Goal: Information Seeking & Learning: Learn about a topic

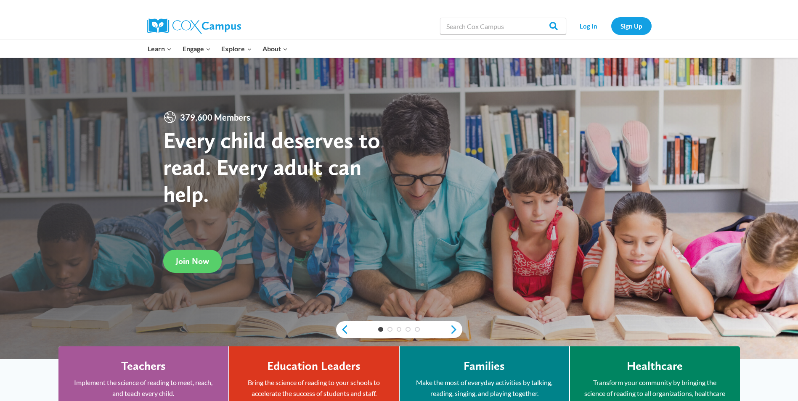
click at [604, 14] on div "Log In Sign Up" at bounding box center [610, 26] width 81 height 27
click at [625, 27] on link "Sign Up" at bounding box center [631, 25] width 40 height 17
click at [598, 25] on link "Log In" at bounding box center [588, 25] width 37 height 17
click at [582, 26] on link "Log In" at bounding box center [588, 25] width 37 height 17
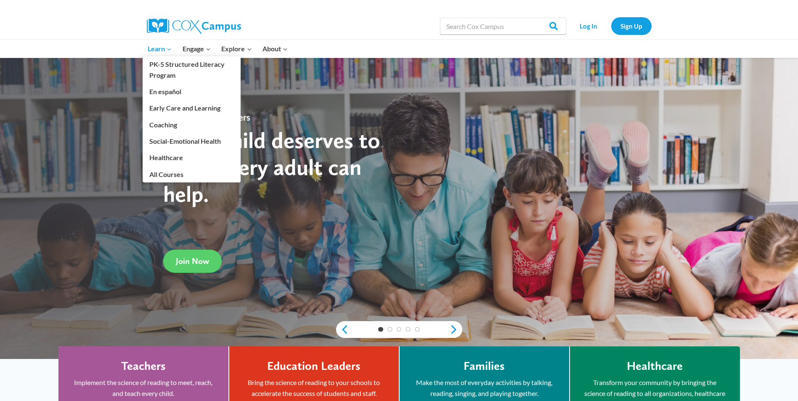
click at [160, 51] on span "Learn Expand" at bounding box center [160, 48] width 24 height 11
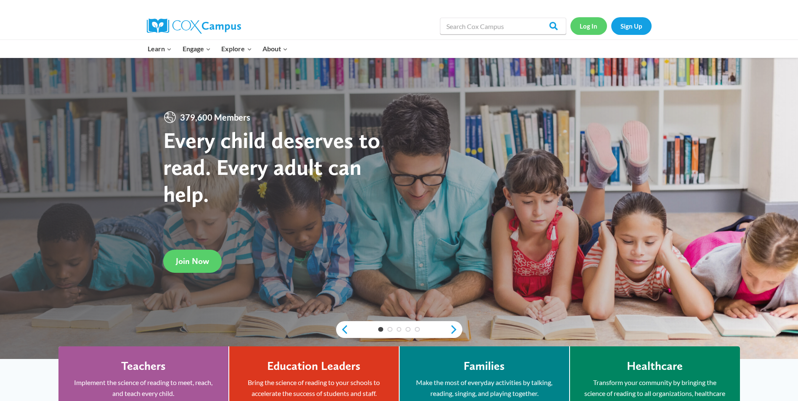
click at [594, 26] on link "Log In" at bounding box center [588, 25] width 37 height 17
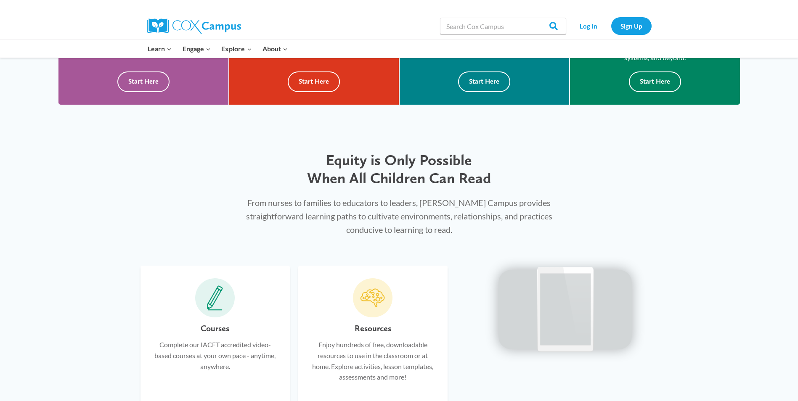
scroll to position [336, 0]
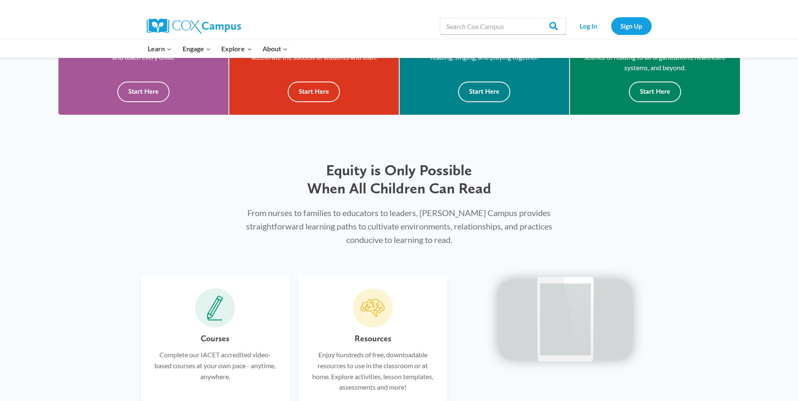
click at [228, 310] on span at bounding box center [215, 308] width 40 height 40
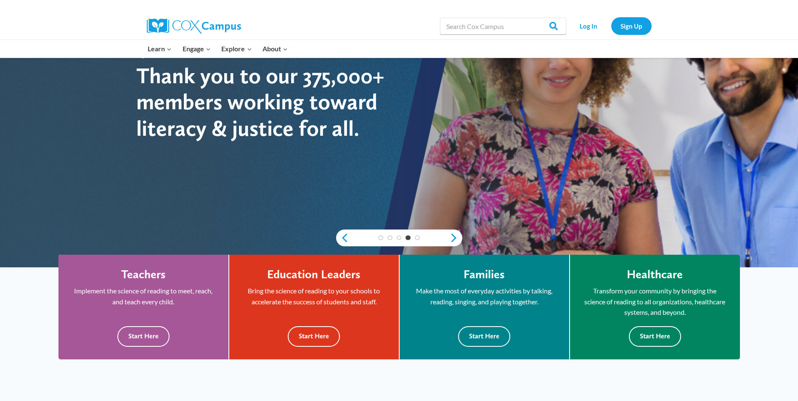
scroll to position [84, 0]
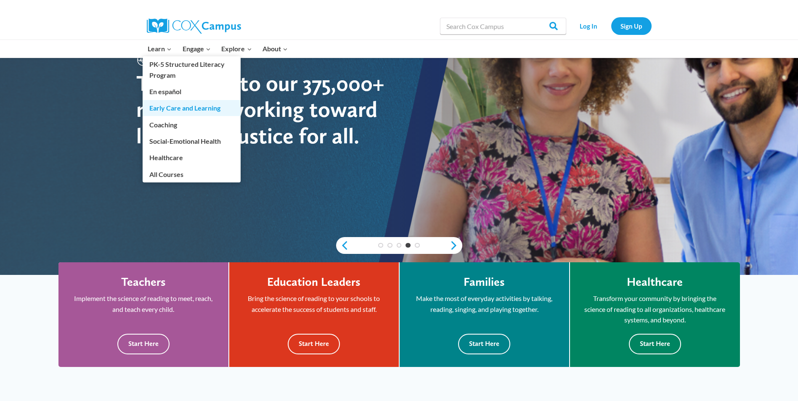
click at [170, 108] on link "Early Care and Learning" at bounding box center [192, 108] width 98 height 16
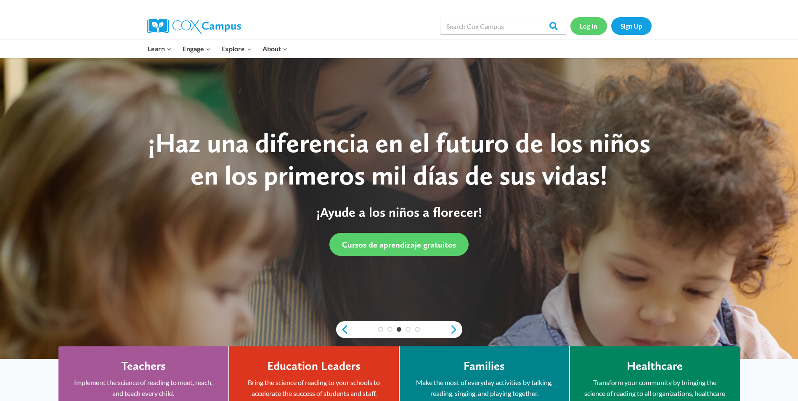
click at [582, 25] on link "Log In" at bounding box center [588, 25] width 37 height 17
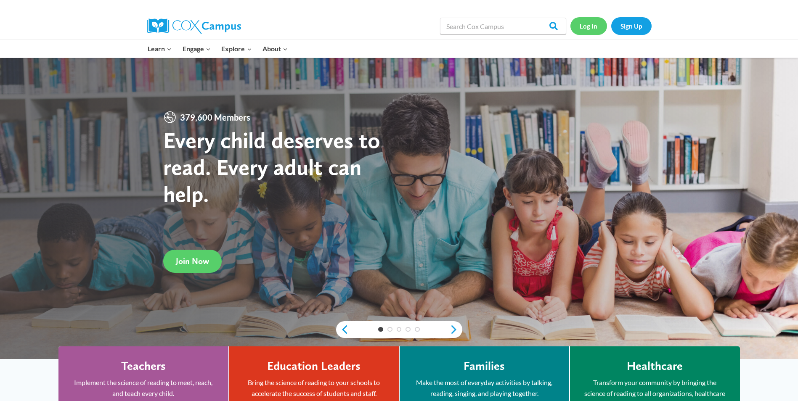
click at [590, 25] on link "Log In" at bounding box center [588, 25] width 37 height 17
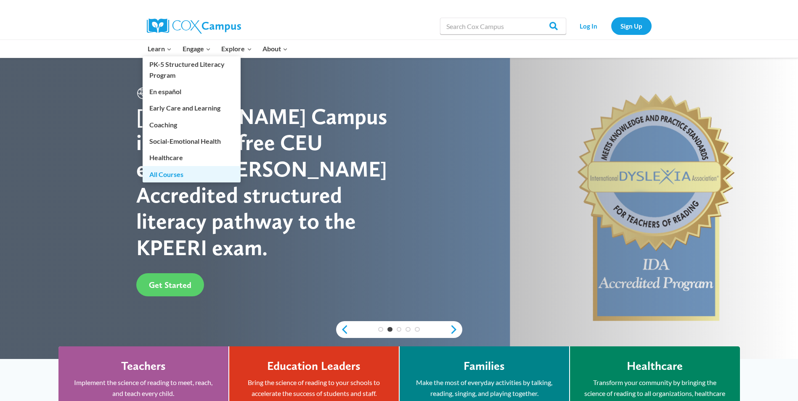
click at [153, 175] on link "All Courses" at bounding box center [192, 174] width 98 height 16
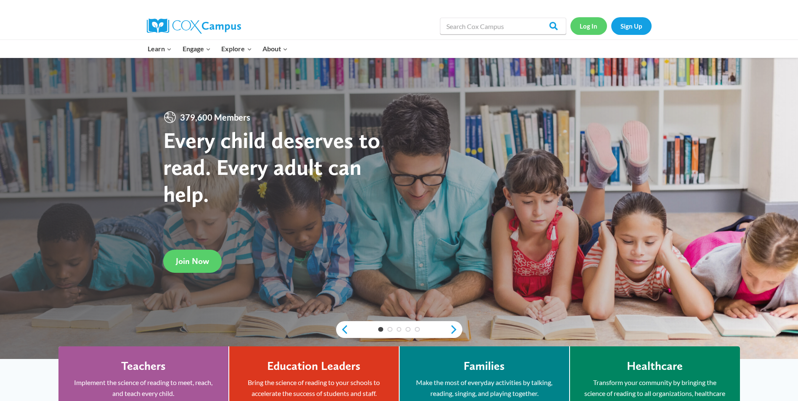
click at [579, 26] on link "Log In" at bounding box center [588, 25] width 37 height 17
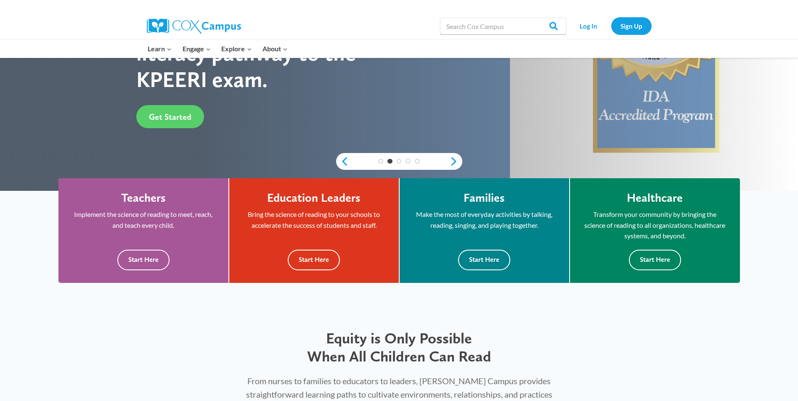
scroll to position [42, 0]
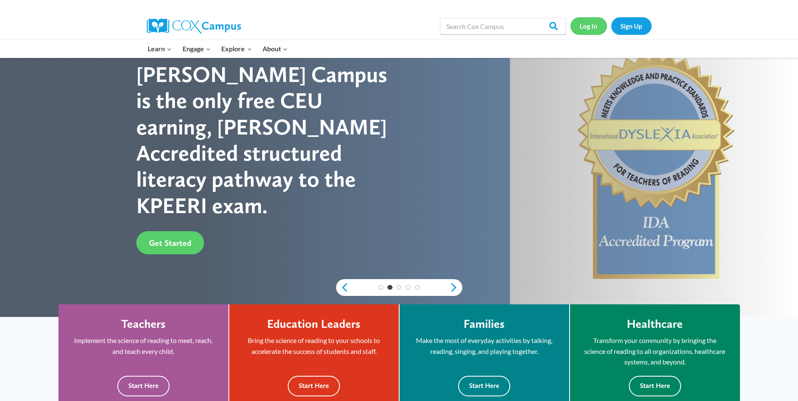
click at [595, 25] on link "Log In" at bounding box center [588, 25] width 37 height 17
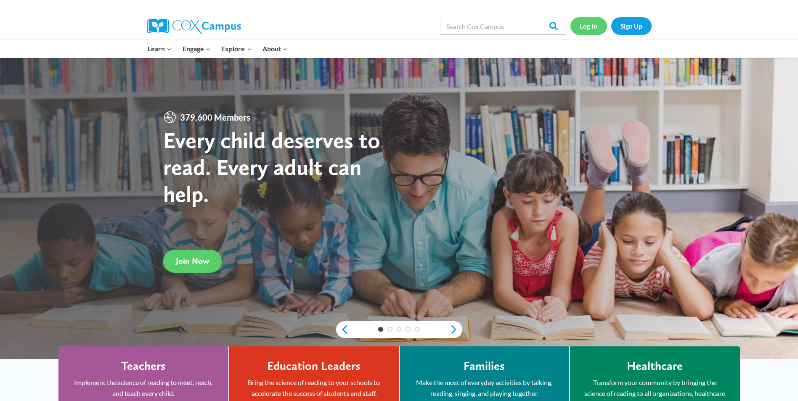
click at [599, 27] on link "Log In" at bounding box center [588, 25] width 37 height 17
click at [582, 33] on link "Log In" at bounding box center [588, 25] width 37 height 17
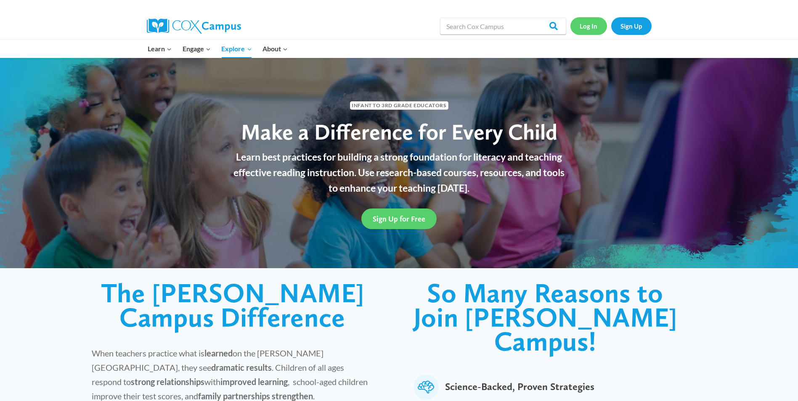
click at [595, 25] on link "Log In" at bounding box center [588, 25] width 37 height 17
click at [584, 27] on link "Log In" at bounding box center [588, 25] width 37 height 17
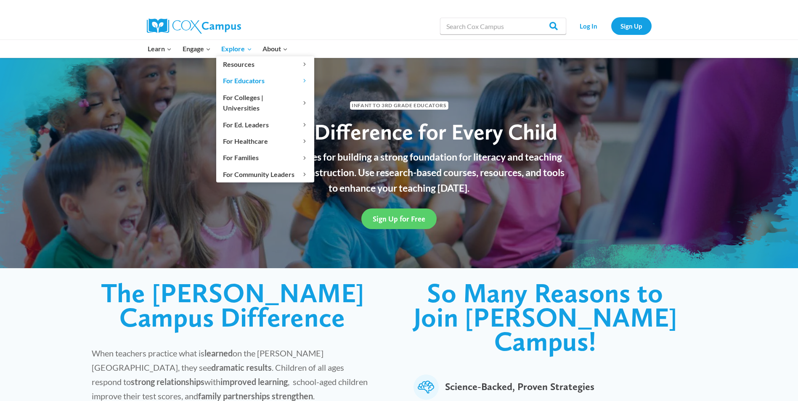
click at [231, 53] on span "Explore Expand" at bounding box center [236, 48] width 30 height 11
click at [233, 47] on span "Explore Expand" at bounding box center [236, 48] width 30 height 11
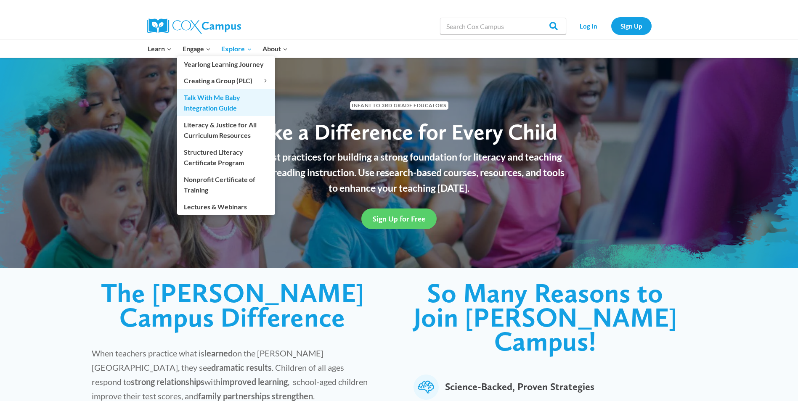
click at [203, 98] on link "Talk With Me Baby Integration Guide" at bounding box center [226, 102] width 98 height 27
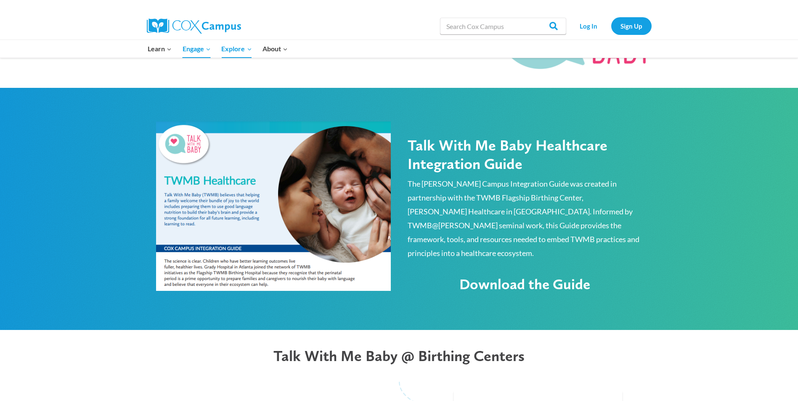
scroll to position [378, 0]
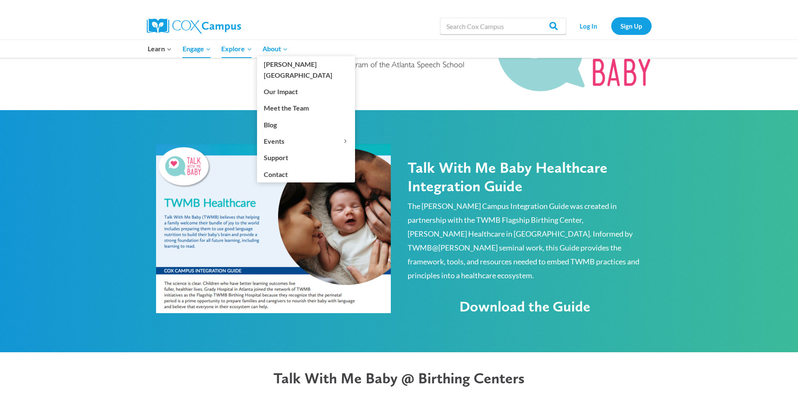
click at [264, 49] on span "About Expand" at bounding box center [274, 48] width 25 height 11
click at [272, 63] on link "[PERSON_NAME][GEOGRAPHIC_DATA]" at bounding box center [306, 69] width 98 height 27
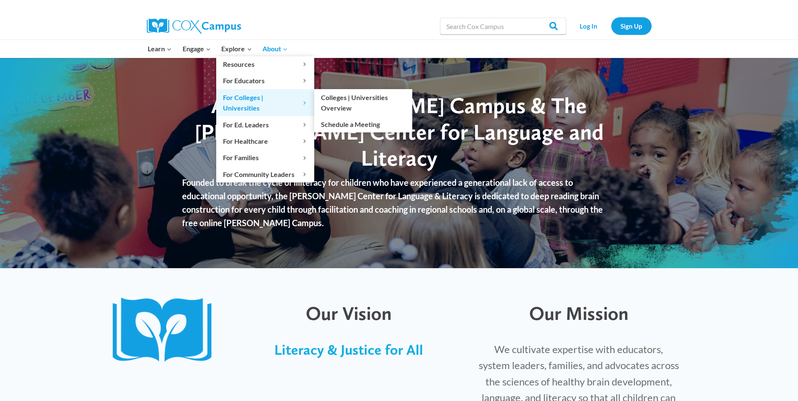
click at [235, 98] on span "For Colleges | Universities Expand" at bounding box center [265, 102] width 85 height 21
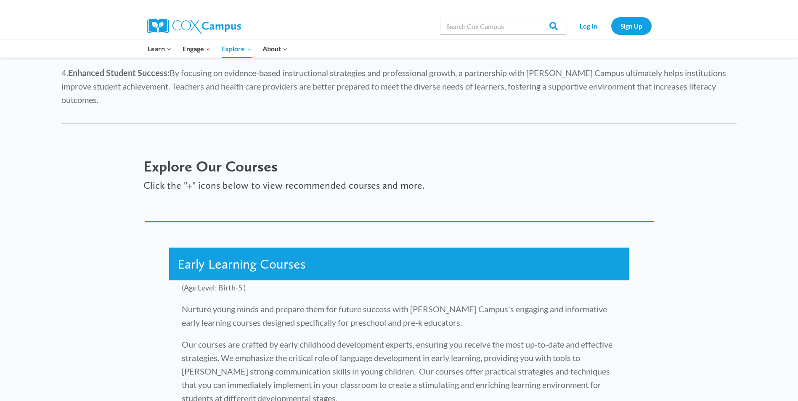
scroll to position [1009, 0]
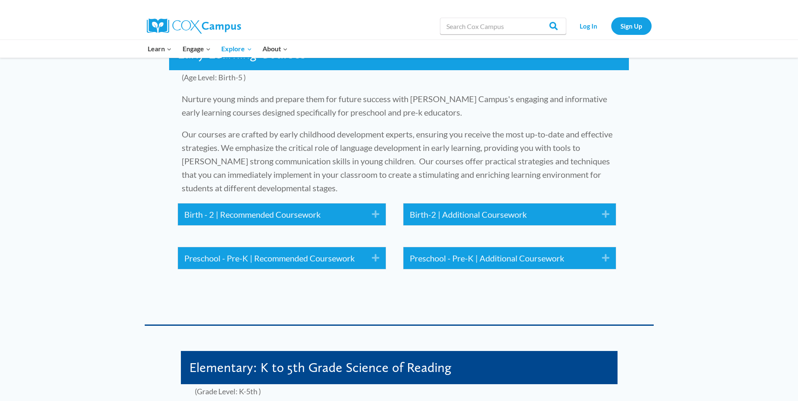
click at [259, 208] on link "Birth - 2 | Recommended Coursework" at bounding box center [271, 214] width 175 height 13
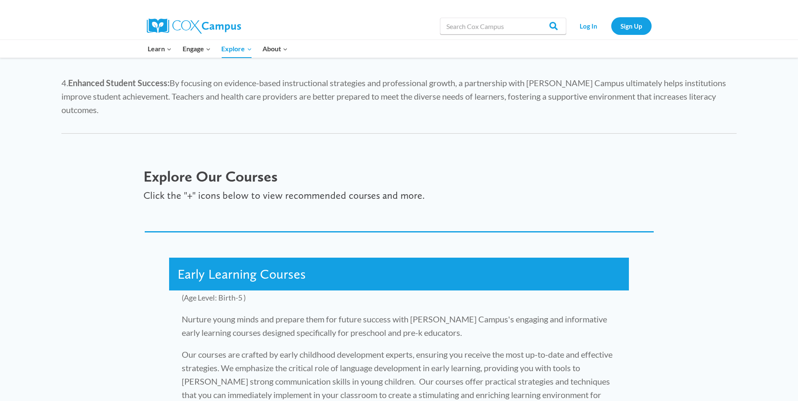
scroll to position [757, 0]
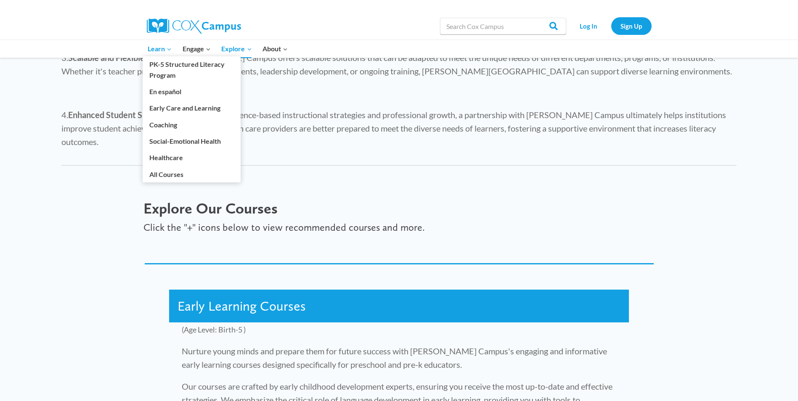
click at [158, 42] on link "Learn Expand" at bounding box center [160, 49] width 35 height 18
click at [158, 51] on span "Learn Expand" at bounding box center [160, 48] width 24 height 11
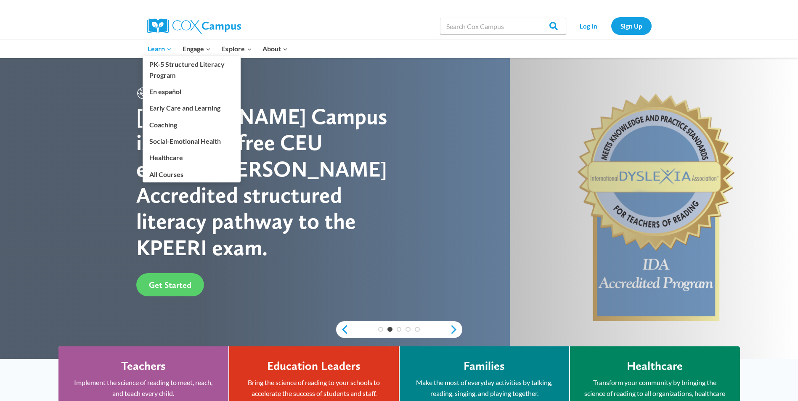
click at [146, 50] on link "Learn Expand" at bounding box center [160, 49] width 35 height 18
click at [163, 48] on span "Learn Expand" at bounding box center [160, 48] width 24 height 11
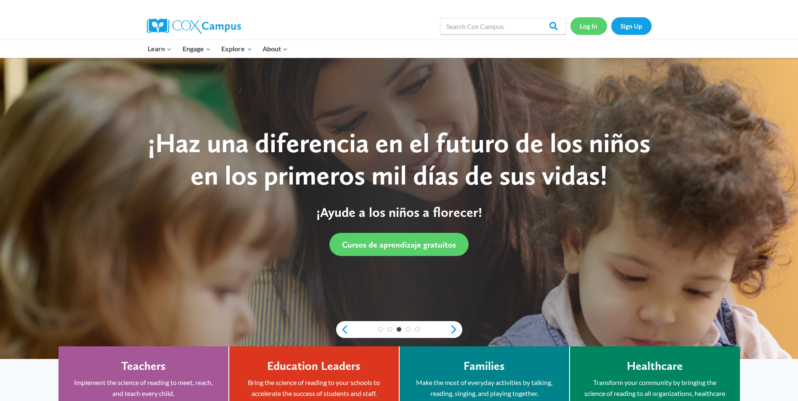
click at [586, 25] on link "Log In" at bounding box center [588, 25] width 37 height 17
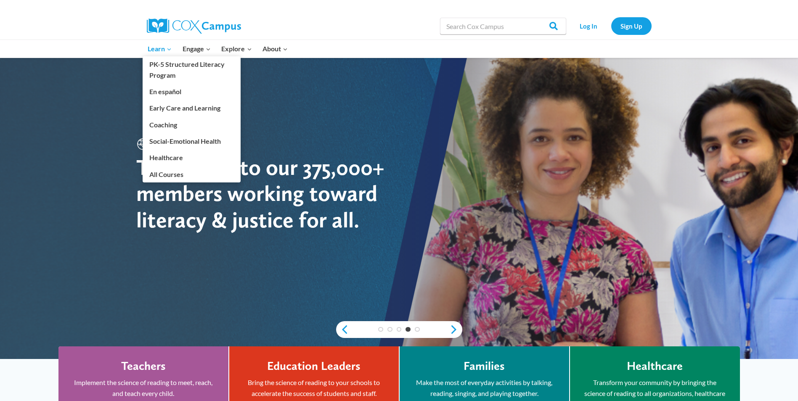
click at [167, 53] on span "Learn Expand" at bounding box center [160, 48] width 24 height 11
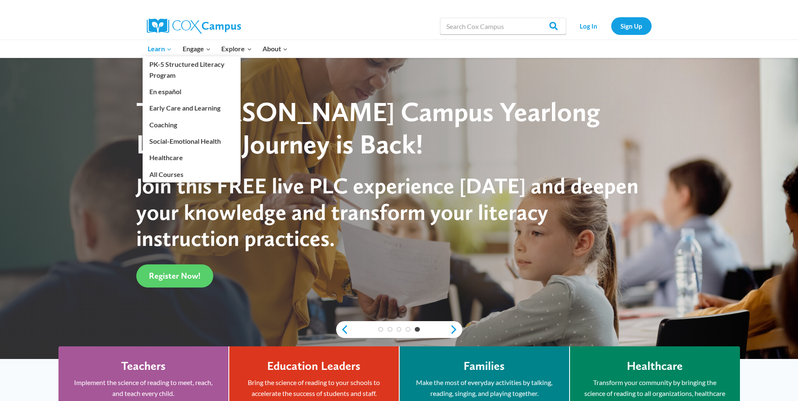
click at [158, 48] on span "Learn Expand" at bounding box center [160, 48] width 24 height 11
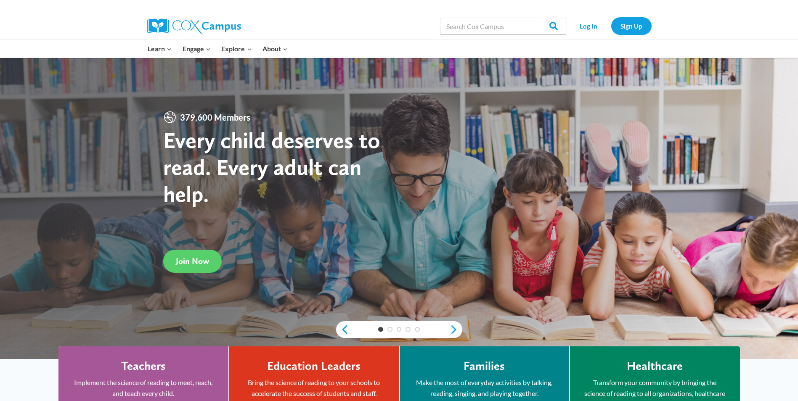
click at [362, 163] on h1 "Every child deserves to read. Every adult can help." at bounding box center [281, 167] width 236 height 80
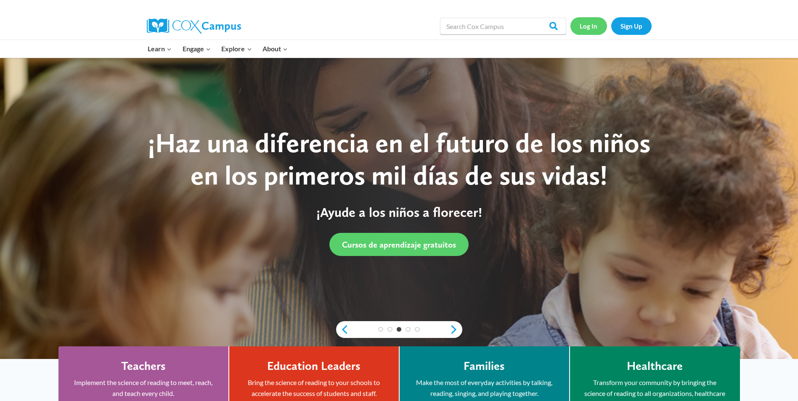
click at [593, 33] on link "Log In" at bounding box center [588, 25] width 37 height 17
